Goal: Navigation & Orientation: Find specific page/section

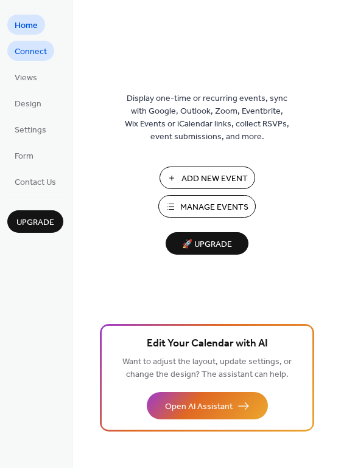
click at [24, 51] on span "Connect" at bounding box center [31, 52] width 32 height 13
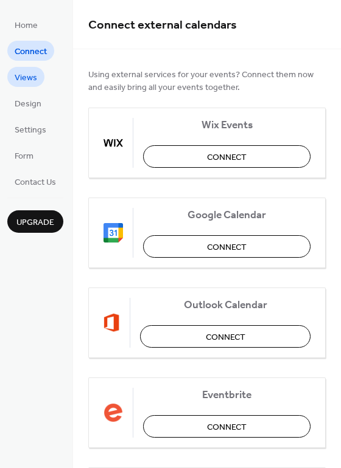
click at [30, 79] on span "Views" at bounding box center [26, 78] width 22 height 13
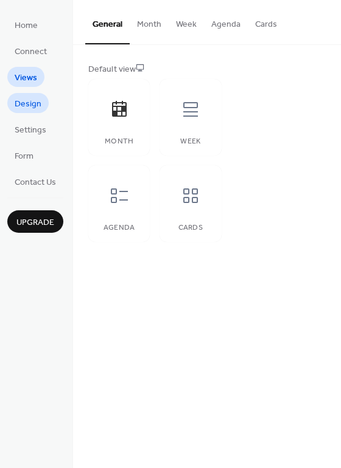
click at [26, 103] on span "Design" at bounding box center [28, 104] width 27 height 13
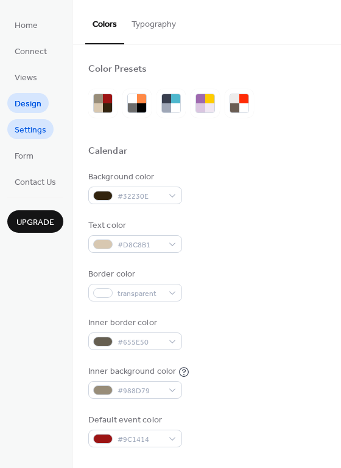
click at [32, 134] on span "Settings" at bounding box center [31, 130] width 32 height 13
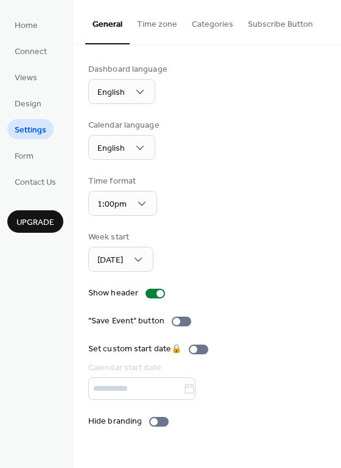
click at [210, 16] on button "Categories" at bounding box center [212, 21] width 56 height 43
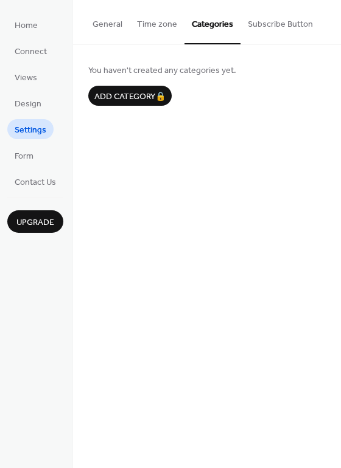
click at [273, 20] on button "Subscribe Button" at bounding box center [280, 21] width 80 height 43
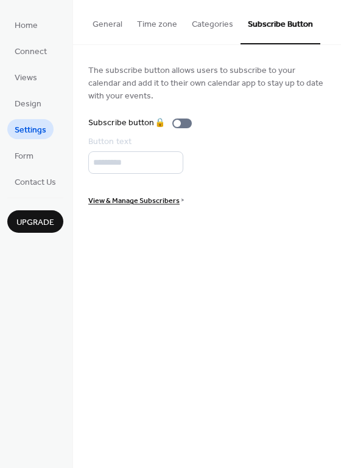
click at [100, 26] on button "General" at bounding box center [107, 21] width 44 height 43
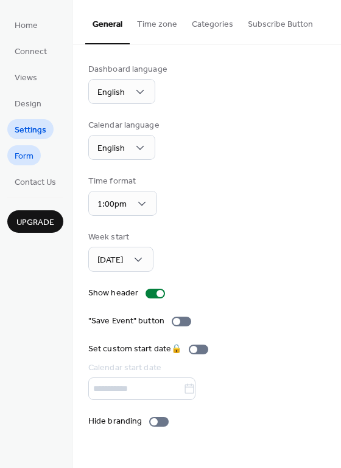
click at [22, 157] on span "Form" at bounding box center [24, 156] width 19 height 13
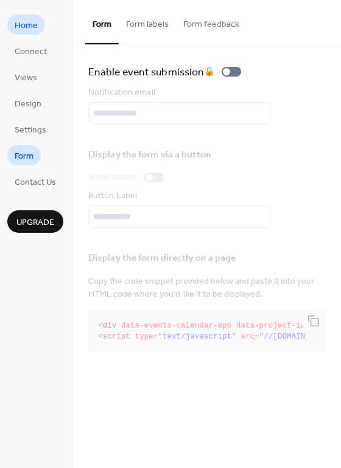
click at [26, 26] on span "Home" at bounding box center [26, 25] width 23 height 13
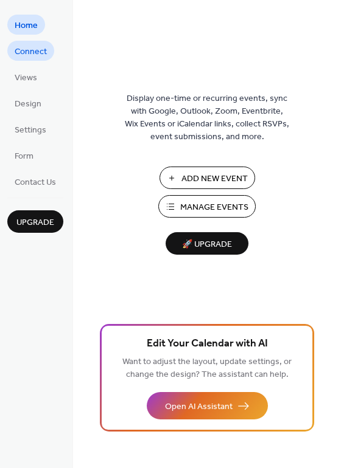
click at [38, 52] on span "Connect" at bounding box center [31, 52] width 32 height 13
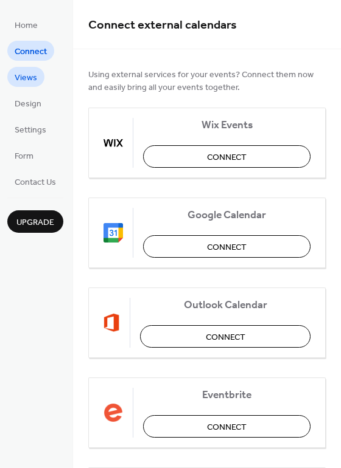
click at [29, 78] on span "Views" at bounding box center [26, 78] width 22 height 13
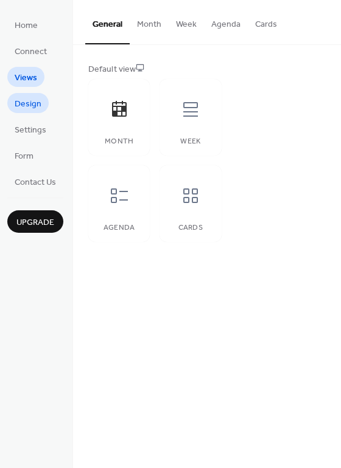
click at [29, 104] on span "Design" at bounding box center [28, 104] width 27 height 13
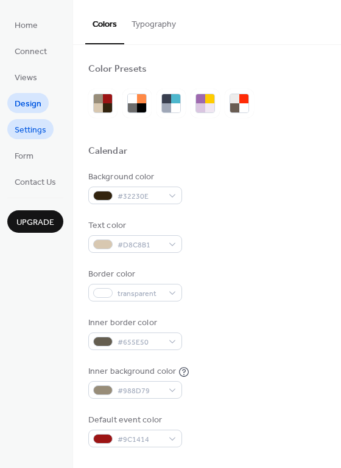
click at [28, 130] on span "Settings" at bounding box center [31, 130] width 32 height 13
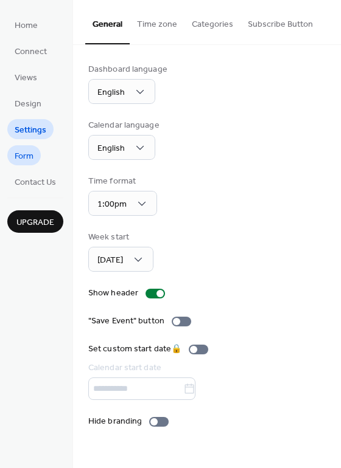
click at [30, 159] on span "Form" at bounding box center [24, 156] width 19 height 13
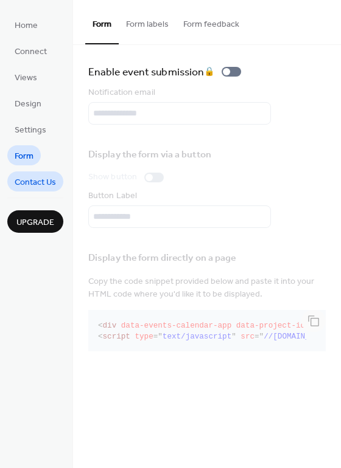
click at [28, 181] on span "Contact Us" at bounding box center [35, 182] width 41 height 13
